Goal: Transaction & Acquisition: Purchase product/service

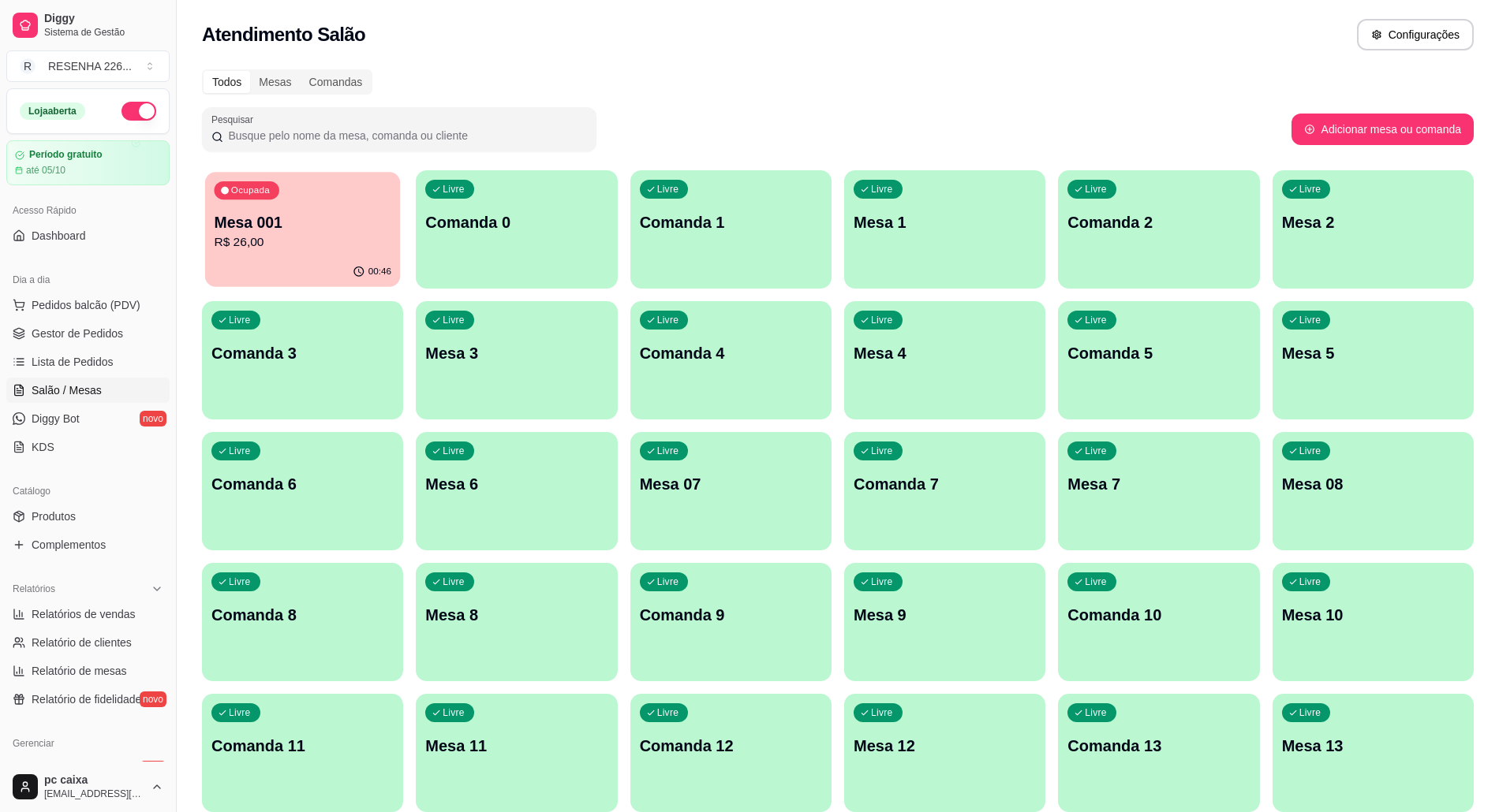
click at [288, 242] on p "R$ 26,00" at bounding box center [302, 242] width 177 height 18
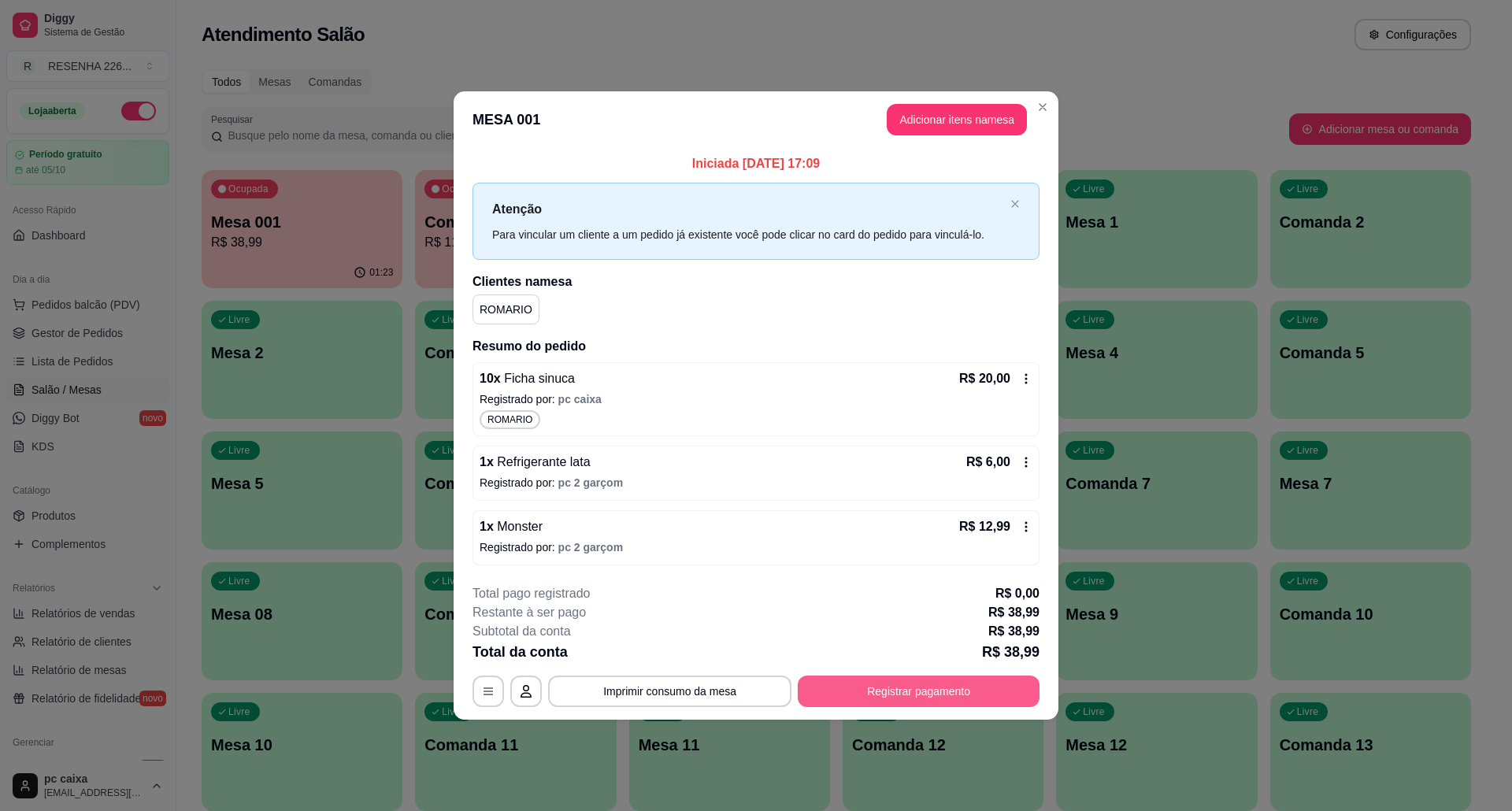
click at [923, 696] on button "Registrar pagamento" at bounding box center [918, 691] width 242 height 32
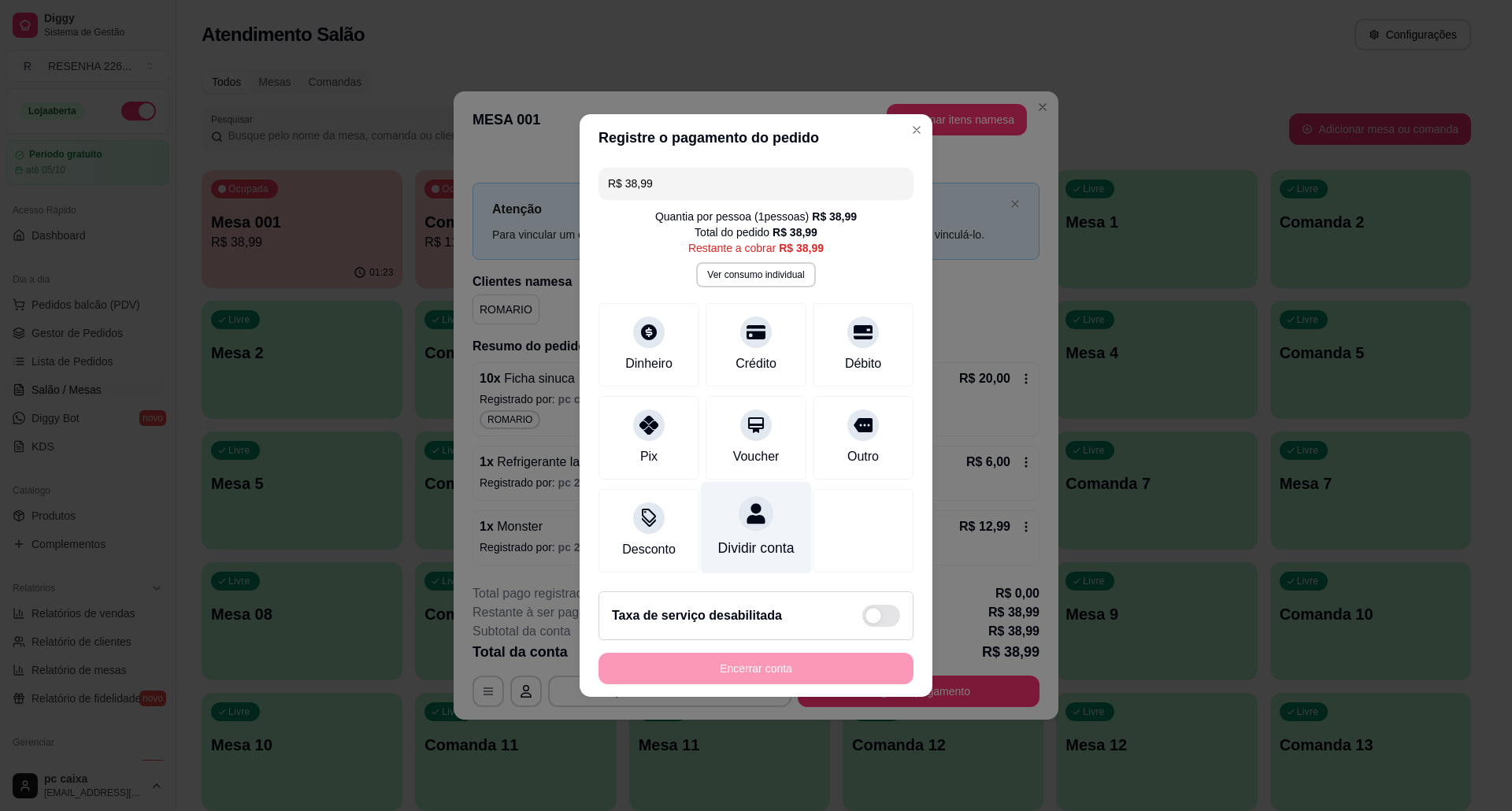
click at [753, 515] on div at bounding box center [756, 513] width 35 height 35
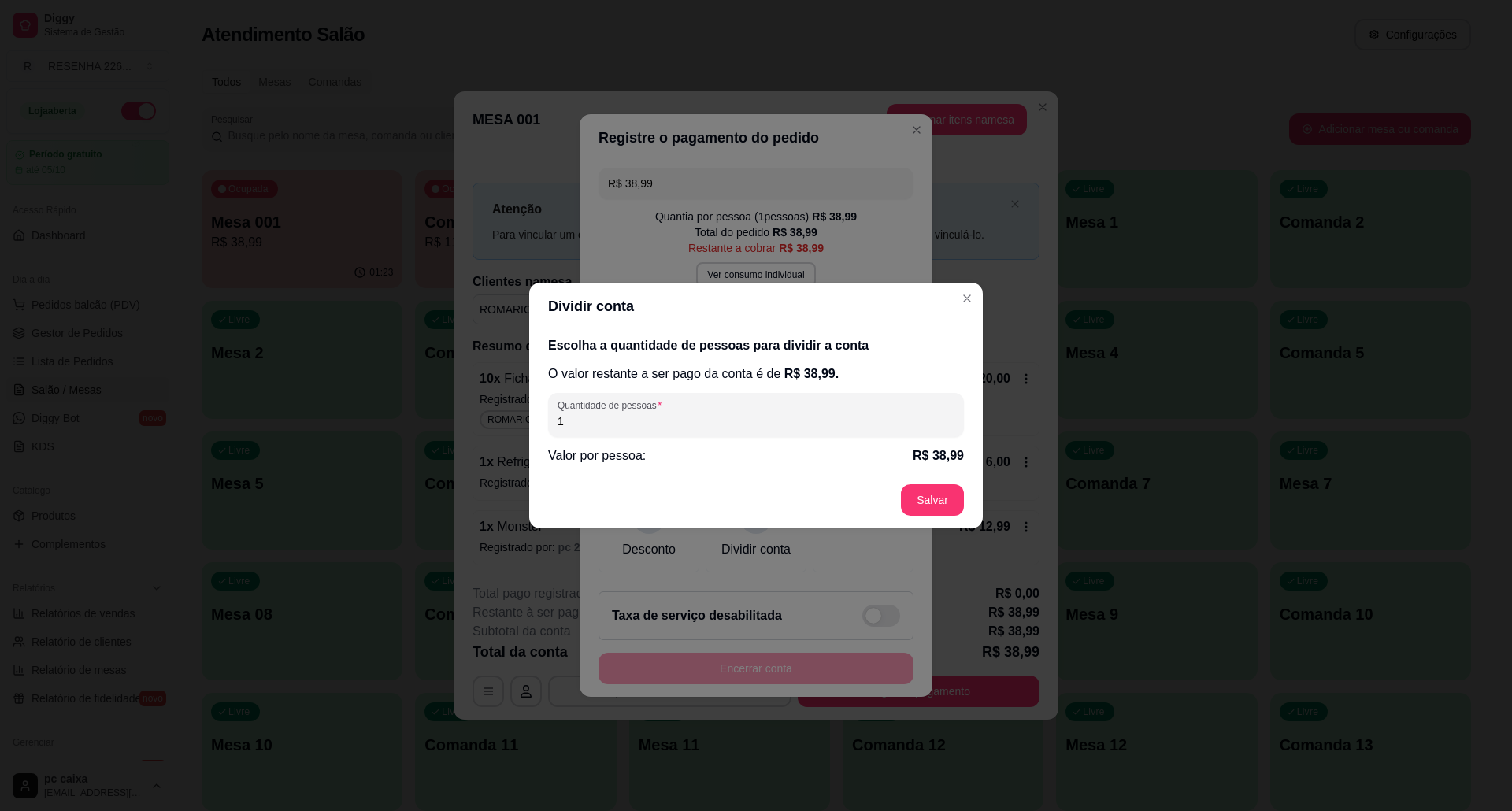
drag, startPoint x: 726, startPoint y: 423, endPoint x: 693, endPoint y: 370, distance: 62.4
click at [715, 408] on div "1" at bounding box center [756, 415] width 397 height 32
type input "2"
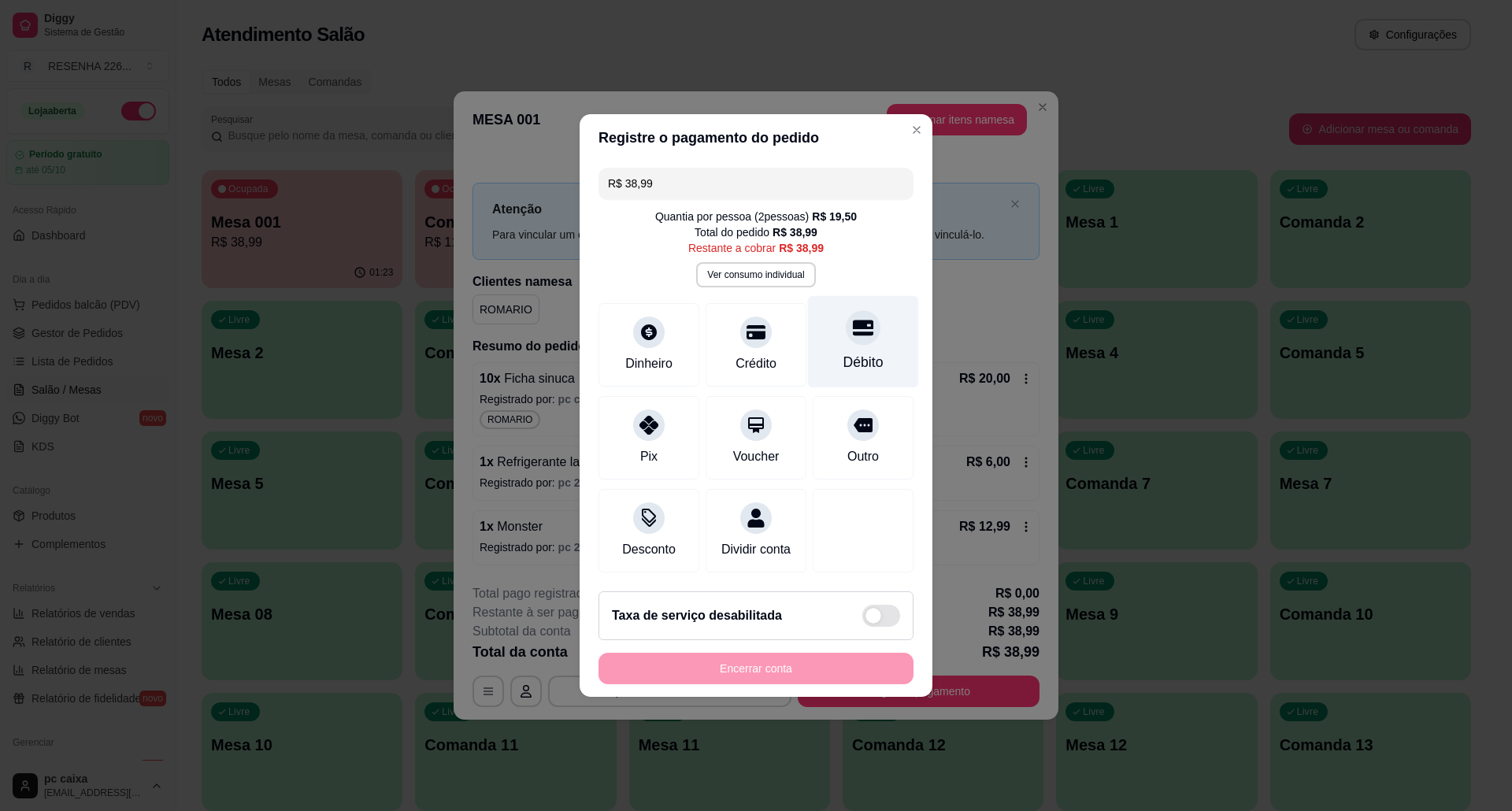
click at [863, 352] on div "Débito" at bounding box center [863, 362] width 40 height 20
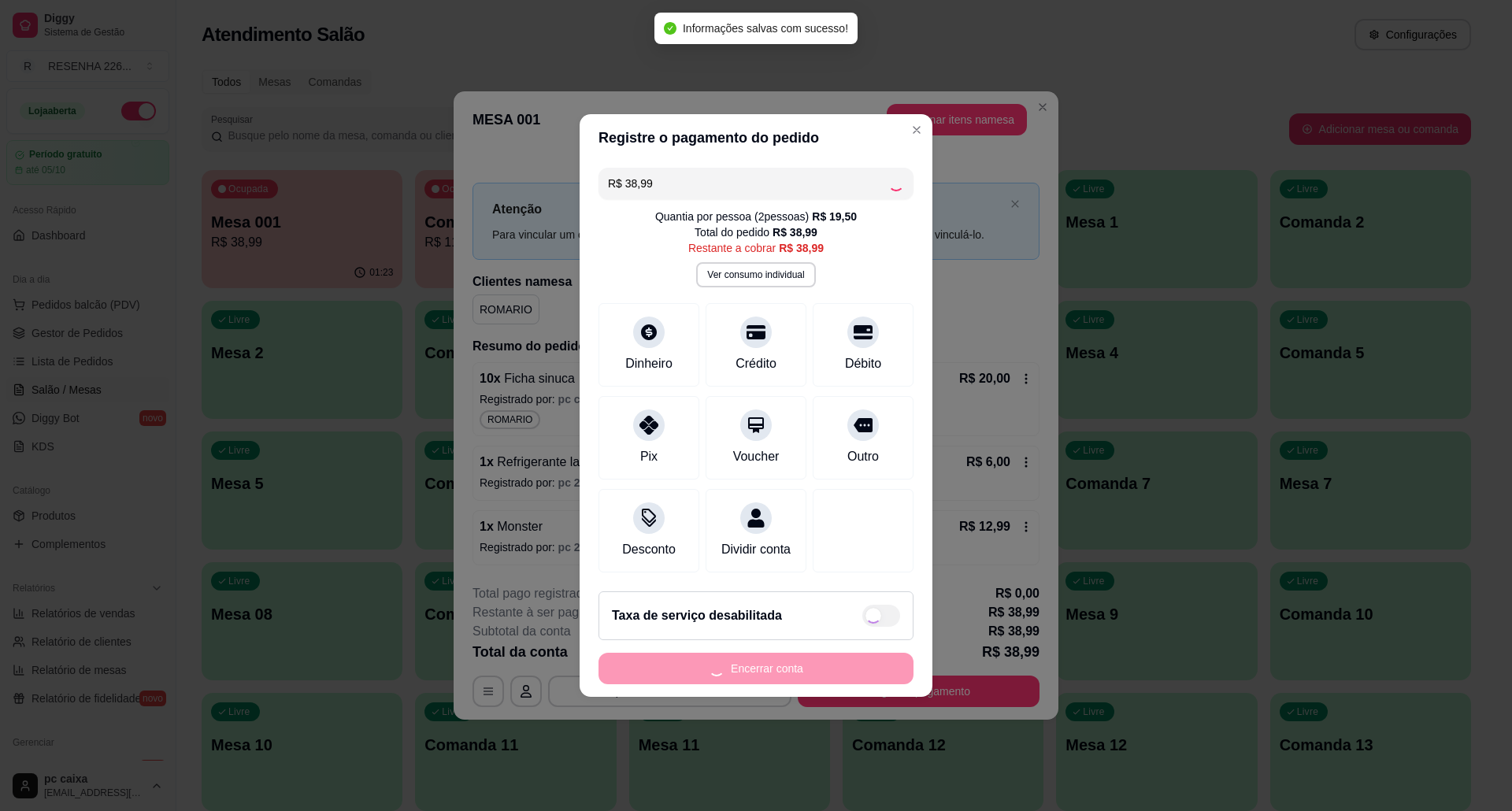
type input "R$ 0,00"
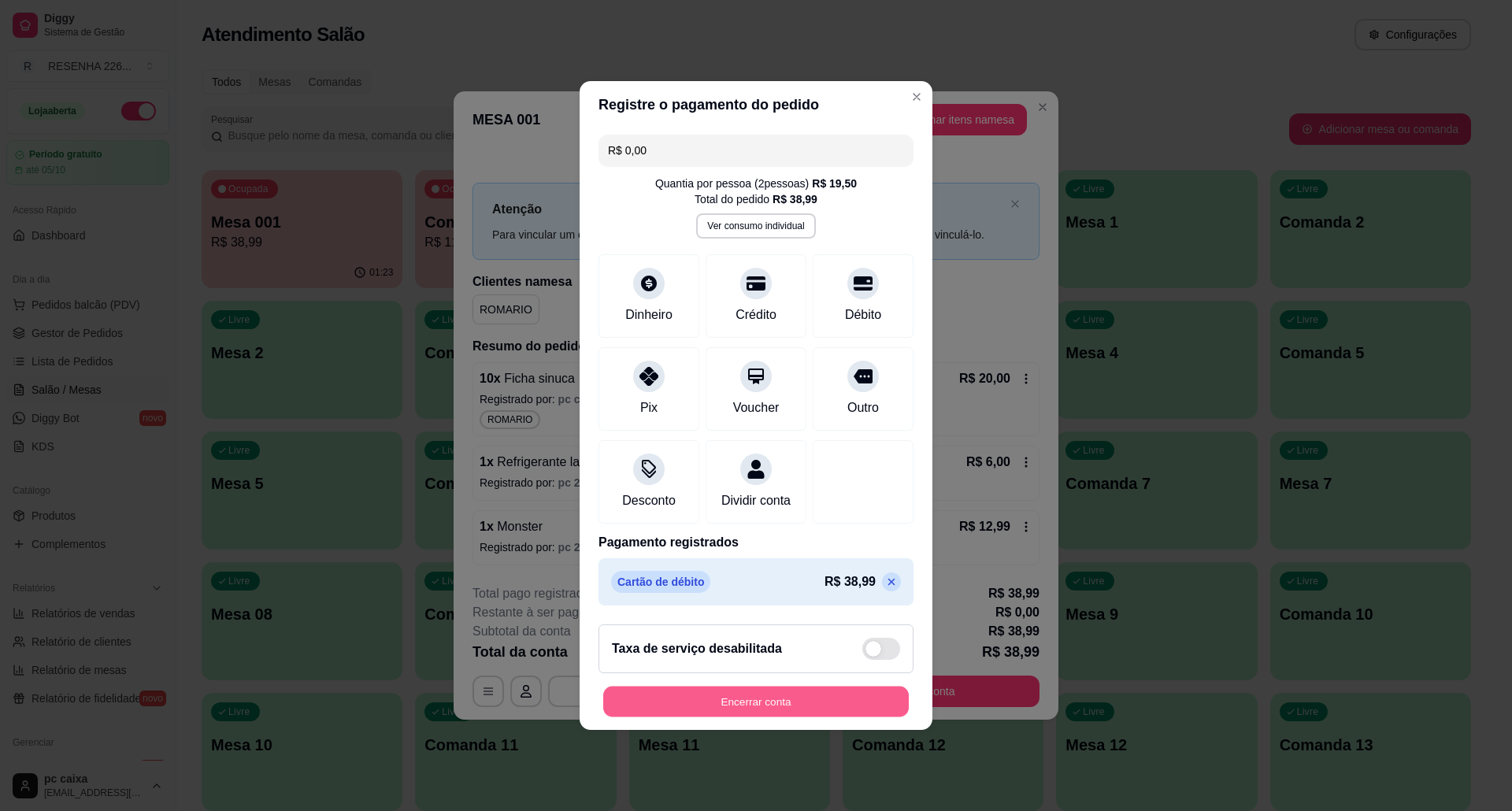
click at [773, 697] on button "Encerrar conta" at bounding box center [756, 702] width 306 height 31
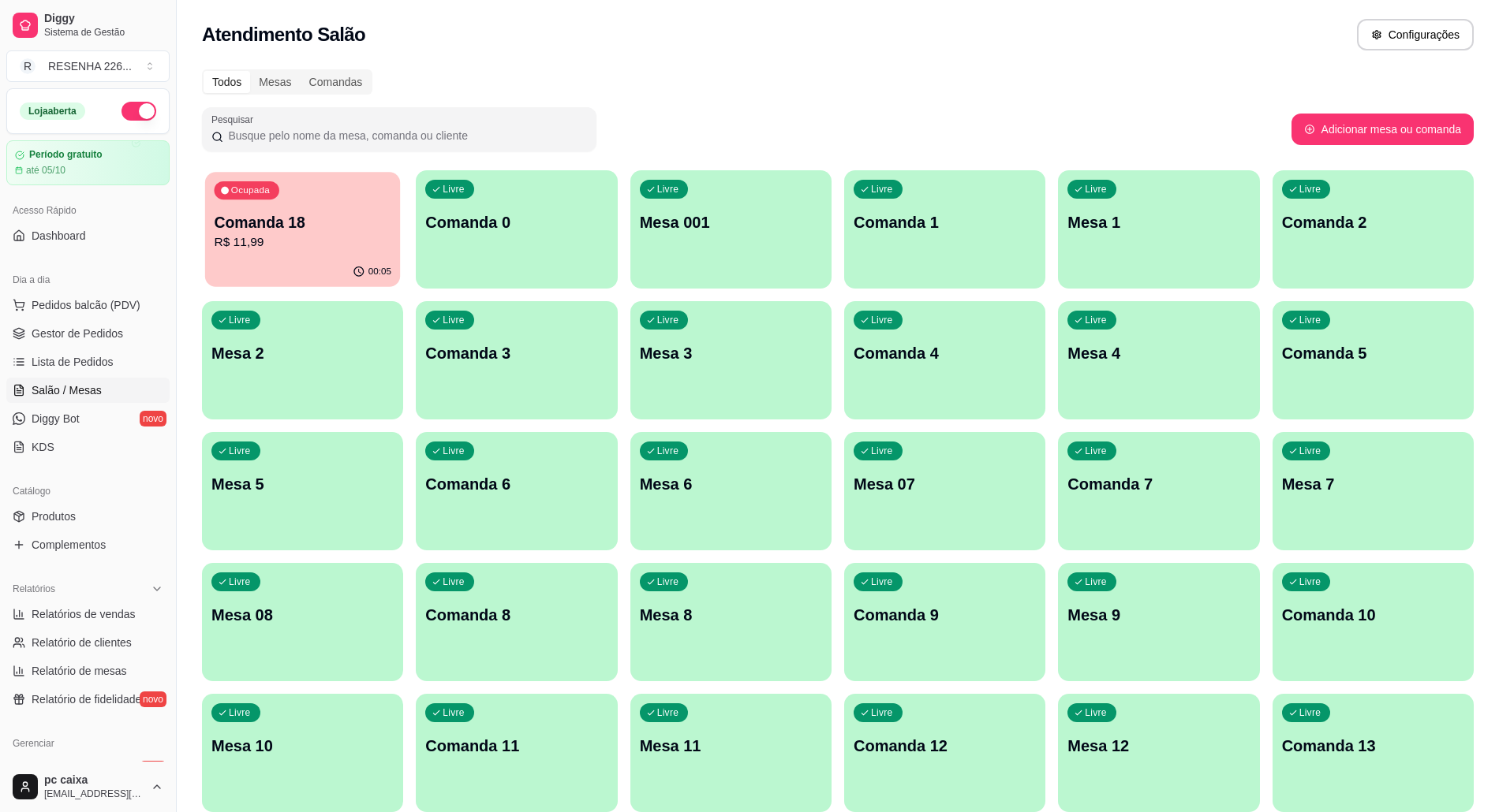
click at [311, 219] on p "Comanda 18" at bounding box center [302, 222] width 177 height 21
click at [290, 249] on p "R$ 11,99" at bounding box center [302, 242] width 177 height 18
